Goal: Find specific page/section: Find specific page/section

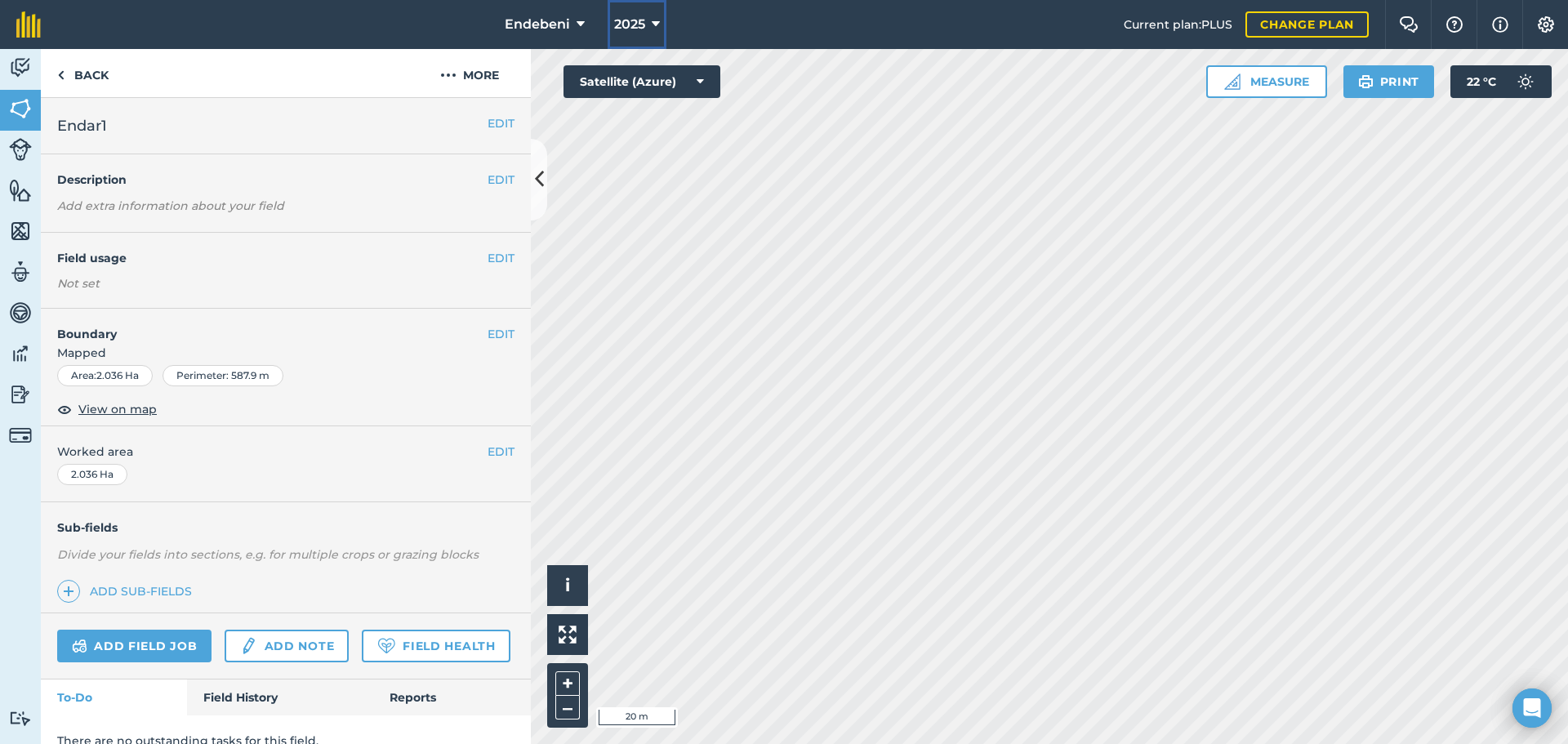
click at [664, 27] on button "2025" at bounding box center [636, 24] width 59 height 49
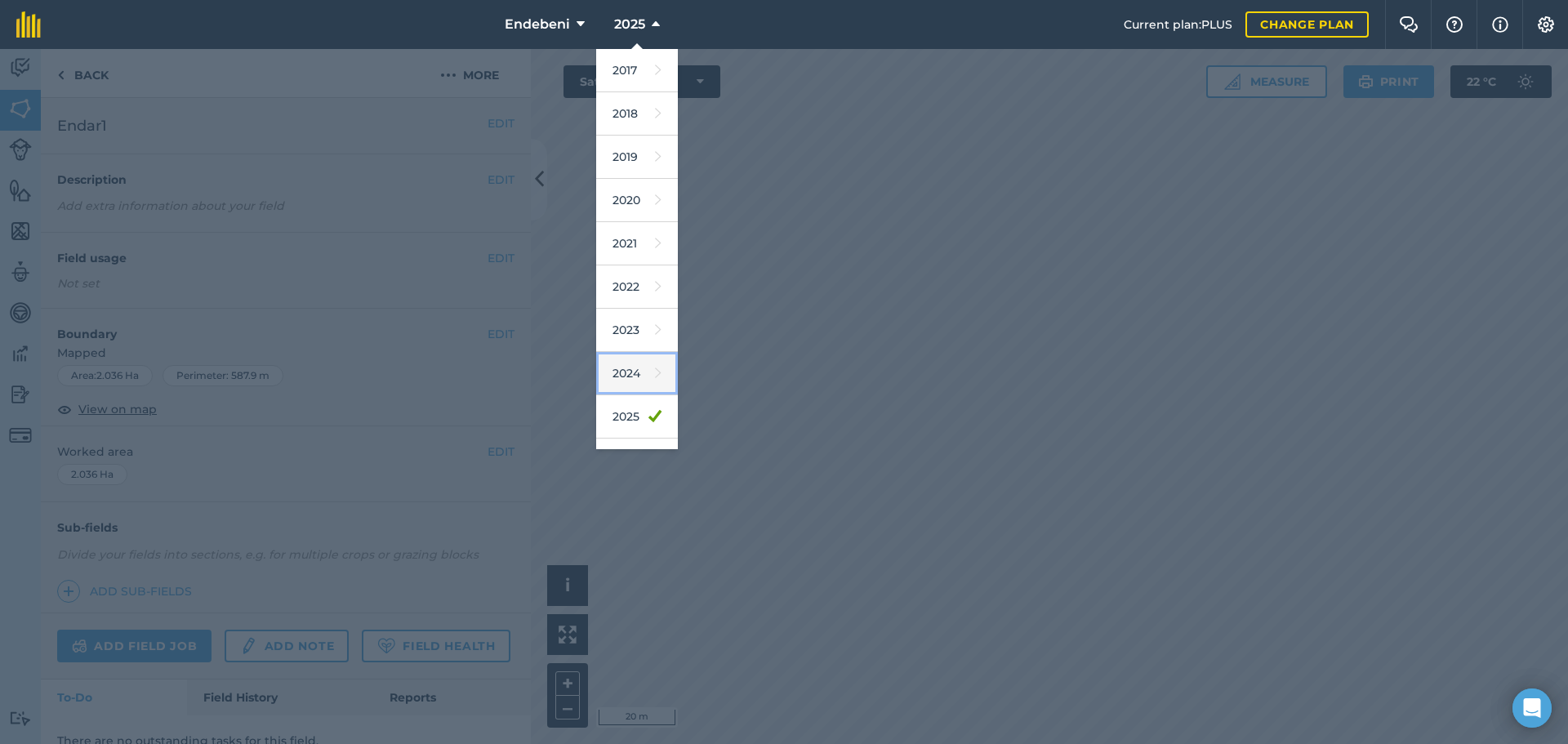
click at [631, 372] on link "2024" at bounding box center [637, 373] width 81 height 44
